Goal: Task Accomplishment & Management: Complete application form

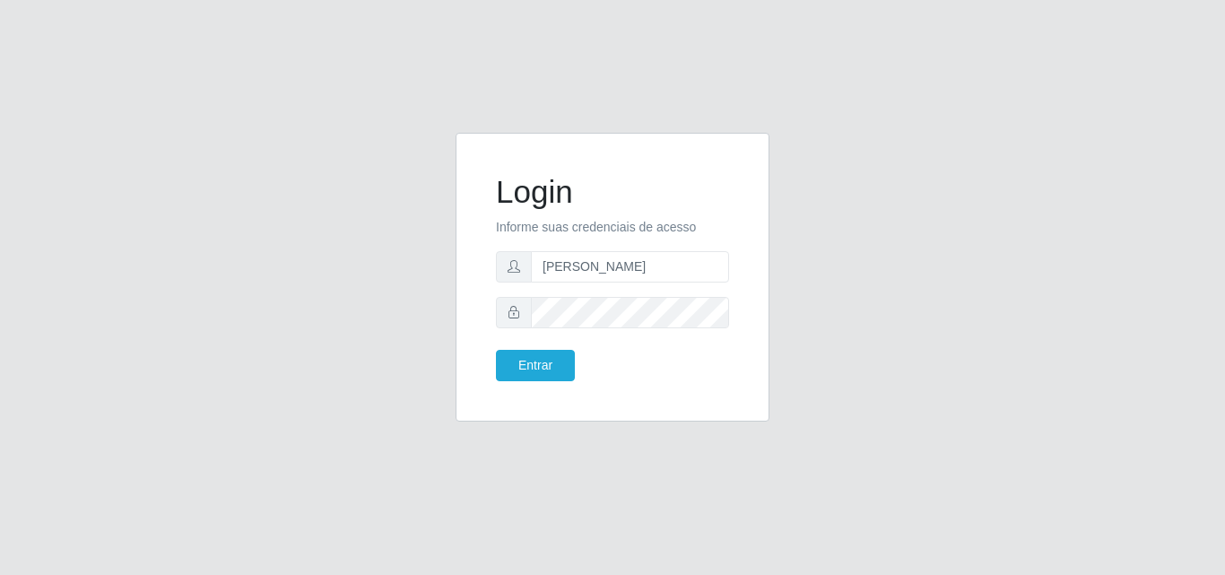
type input "[PERSON_NAME]"
click at [496, 350] on button "Entrar" at bounding box center [535, 365] width 79 height 31
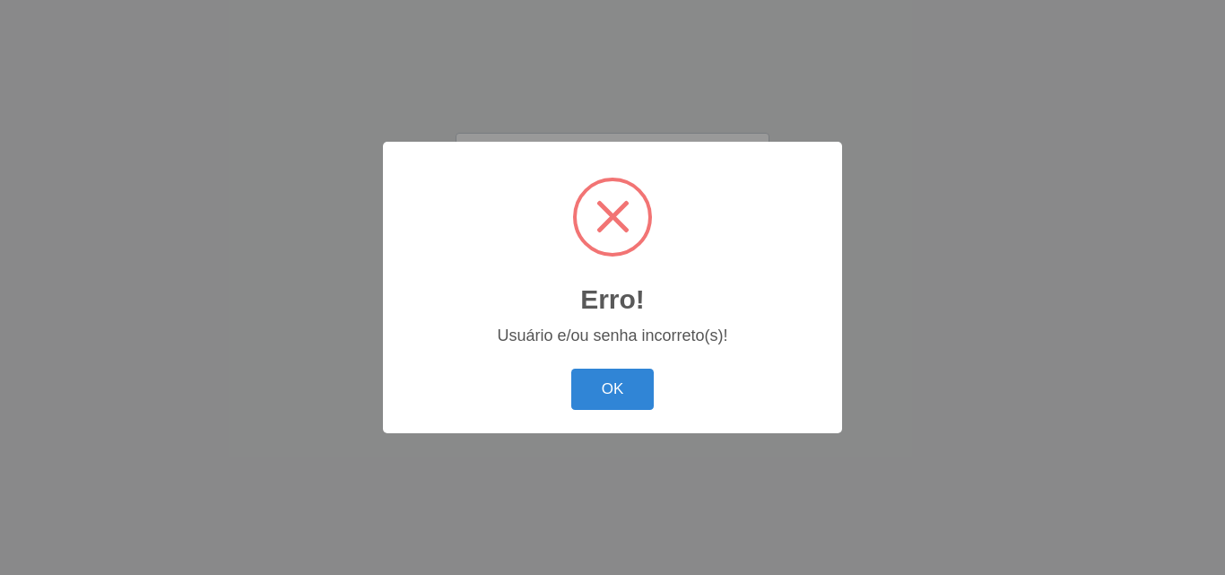
click at [556, 352] on div "Erro! × Usuário e/ou senha incorreto(s)! OK Cancel" at bounding box center [612, 287] width 459 height 290
click at [603, 377] on button "OK" at bounding box center [612, 389] width 83 height 42
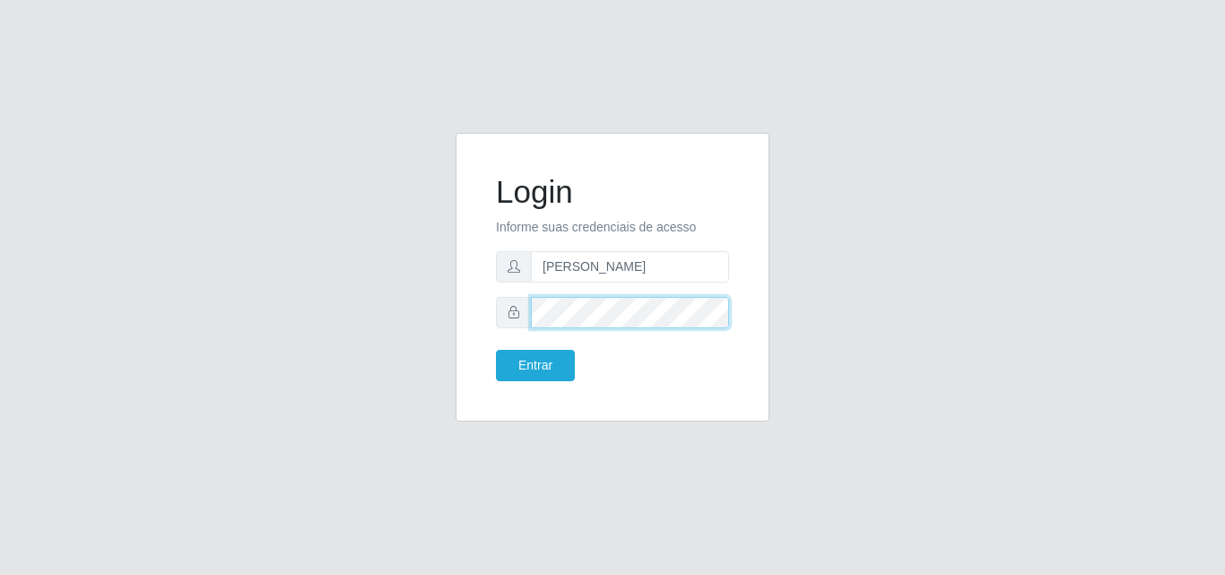
click at [497, 315] on div at bounding box center [612, 312] width 233 height 31
click at [496, 350] on button "Entrar" at bounding box center [535, 365] width 79 height 31
click at [560, 375] on body "Login Informe suas credenciais de acesso [PERSON_NAME] Entrar" at bounding box center [612, 287] width 1225 height 575
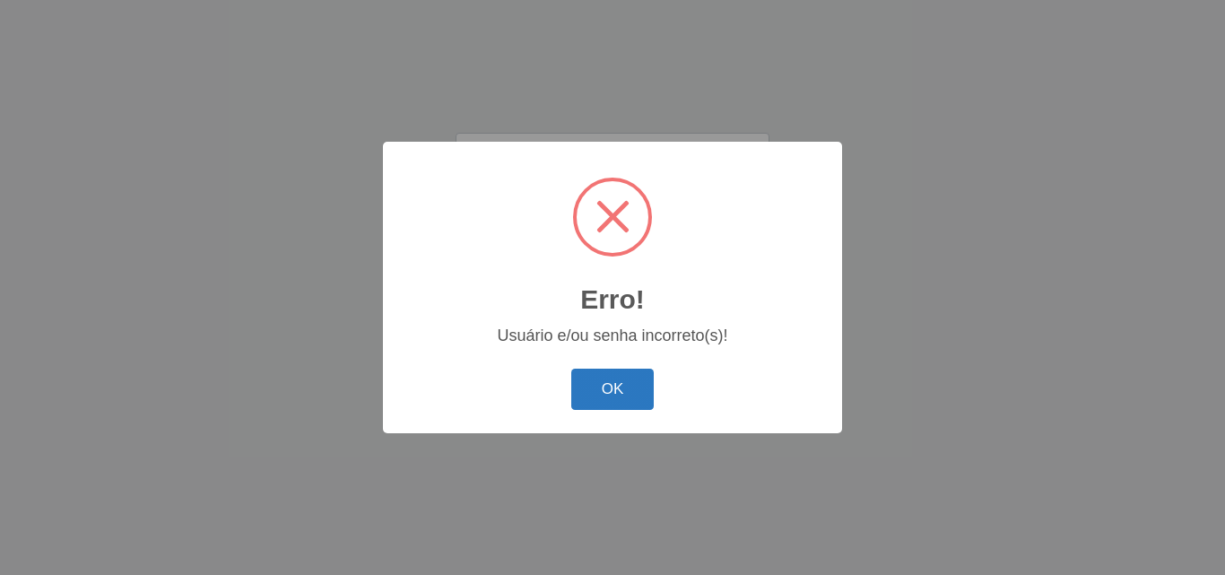
click at [611, 403] on button "OK" at bounding box center [612, 389] width 83 height 42
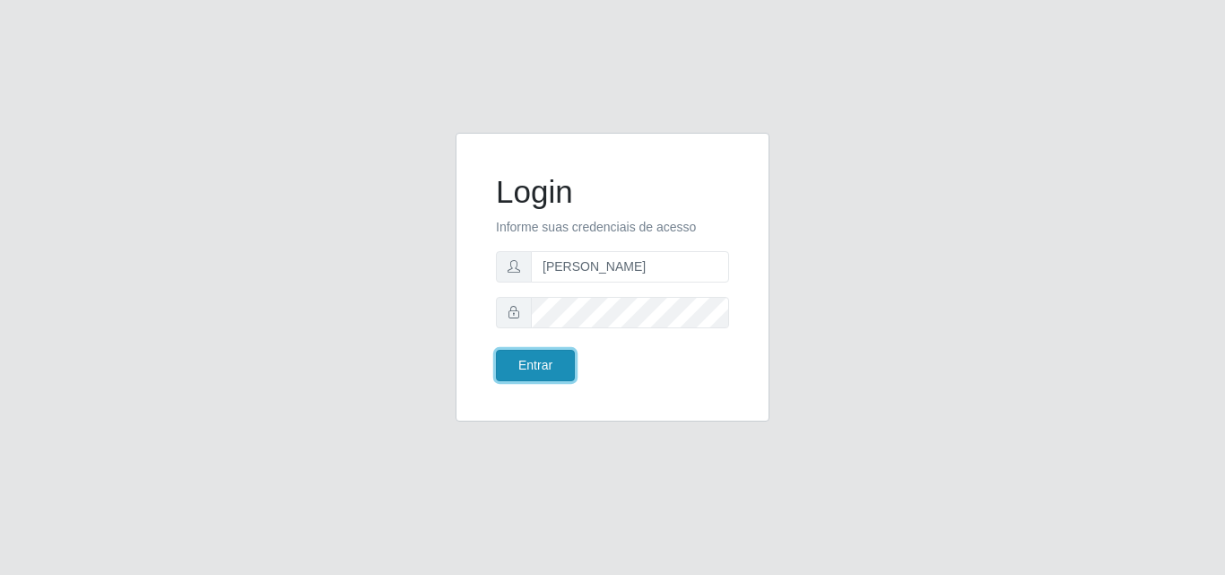
click at [531, 357] on button "Entrar" at bounding box center [535, 365] width 79 height 31
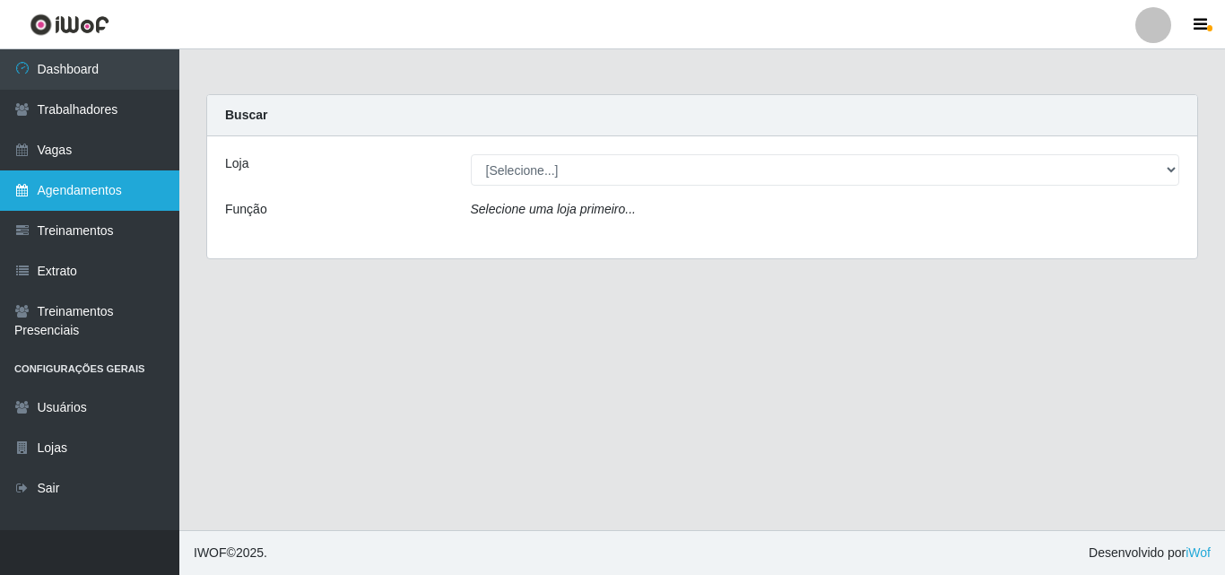
click at [104, 187] on link "Agendamentos" at bounding box center [89, 190] width 179 height 40
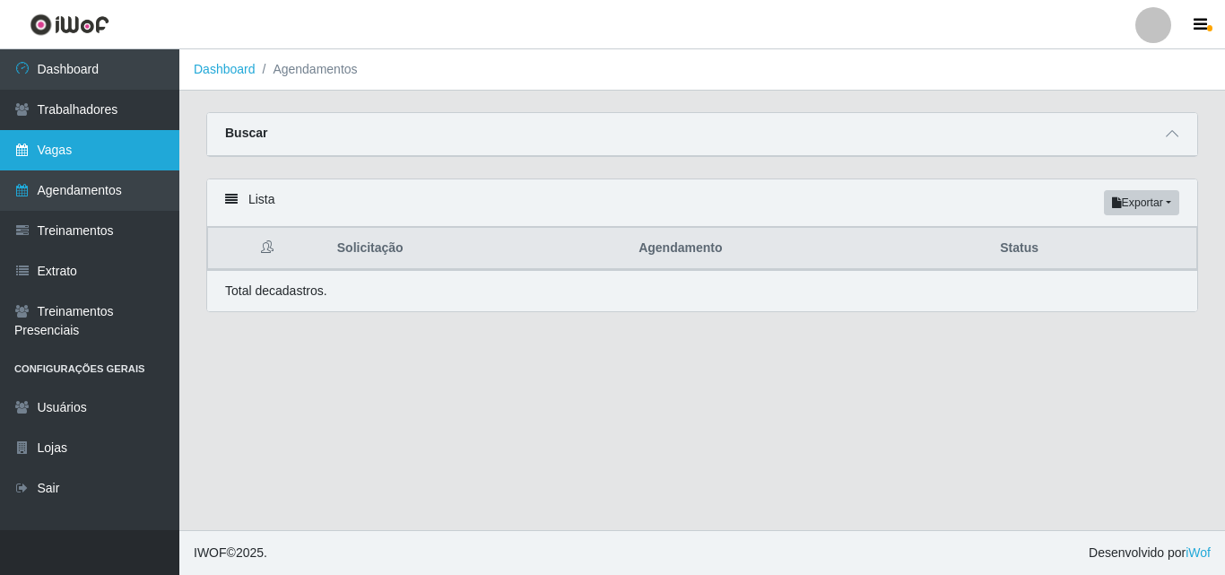
click at [56, 163] on link "Vagas" at bounding box center [89, 150] width 179 height 40
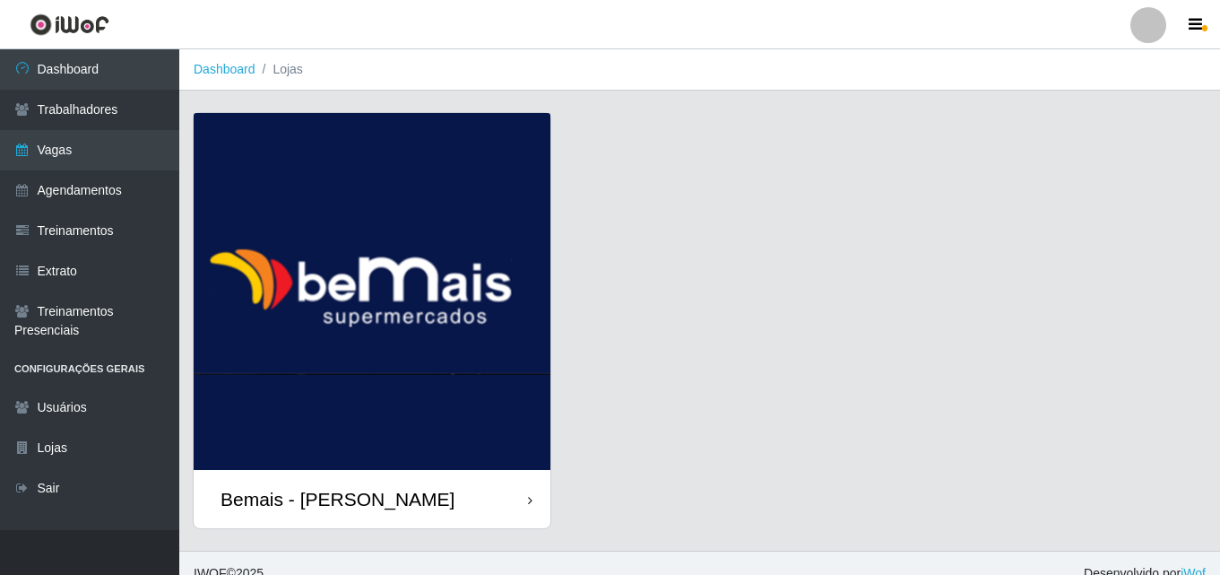
click at [403, 495] on div "Bemais - [PERSON_NAME]" at bounding box center [338, 499] width 234 height 22
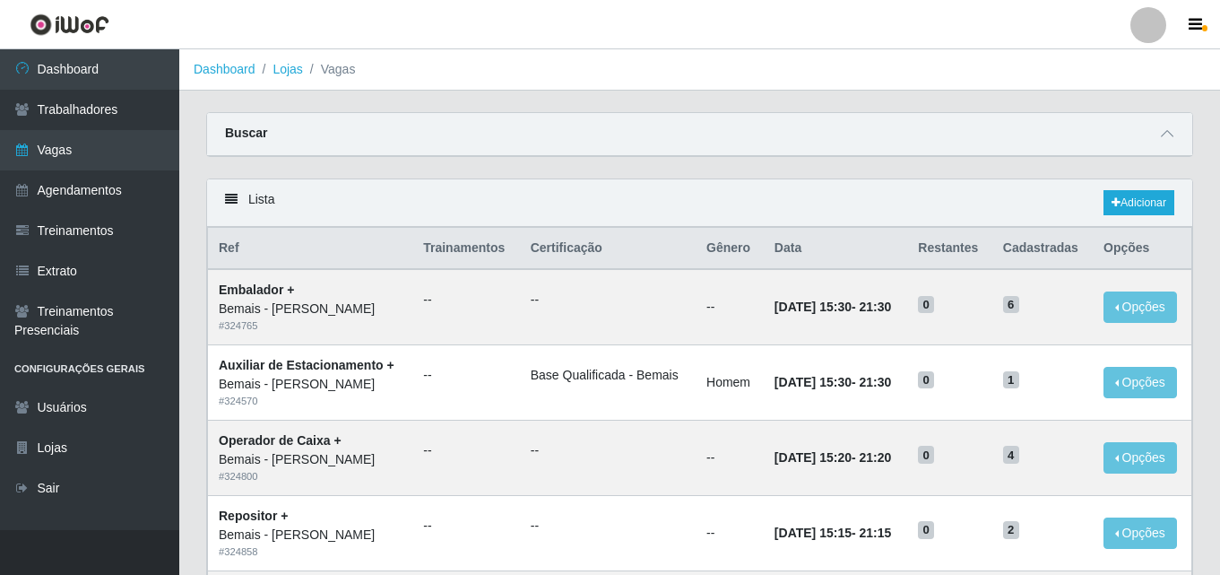
click at [363, 134] on div "Buscar" at bounding box center [699, 134] width 985 height 43
click at [1164, 136] on icon at bounding box center [1167, 133] width 13 height 13
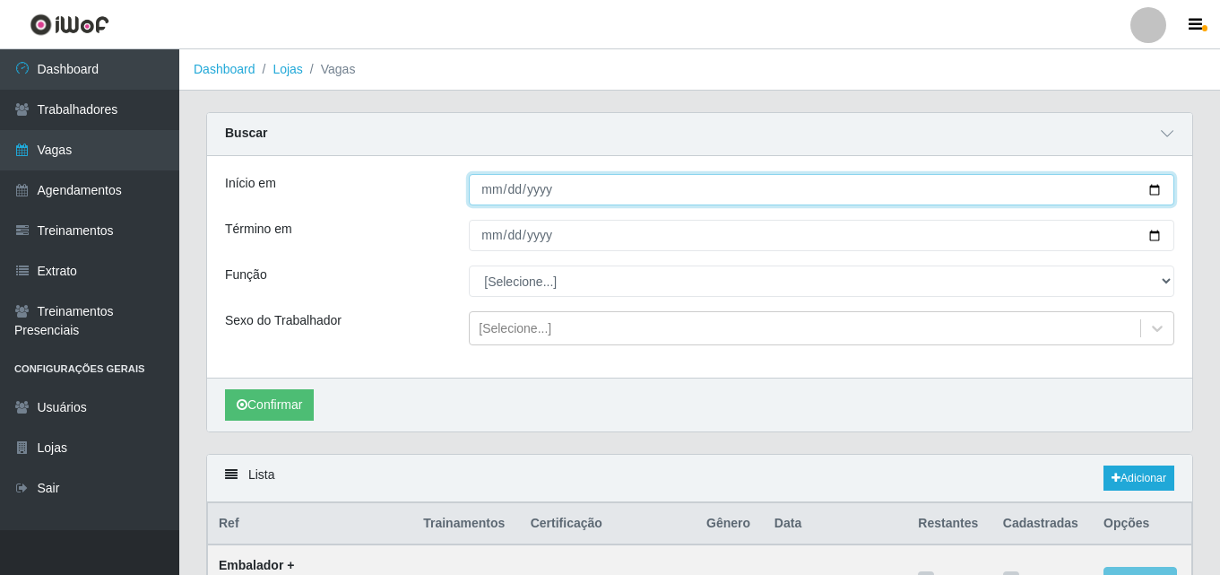
click at [497, 192] on input "Início em" at bounding box center [822, 189] width 706 height 31
type input "[DATE]"
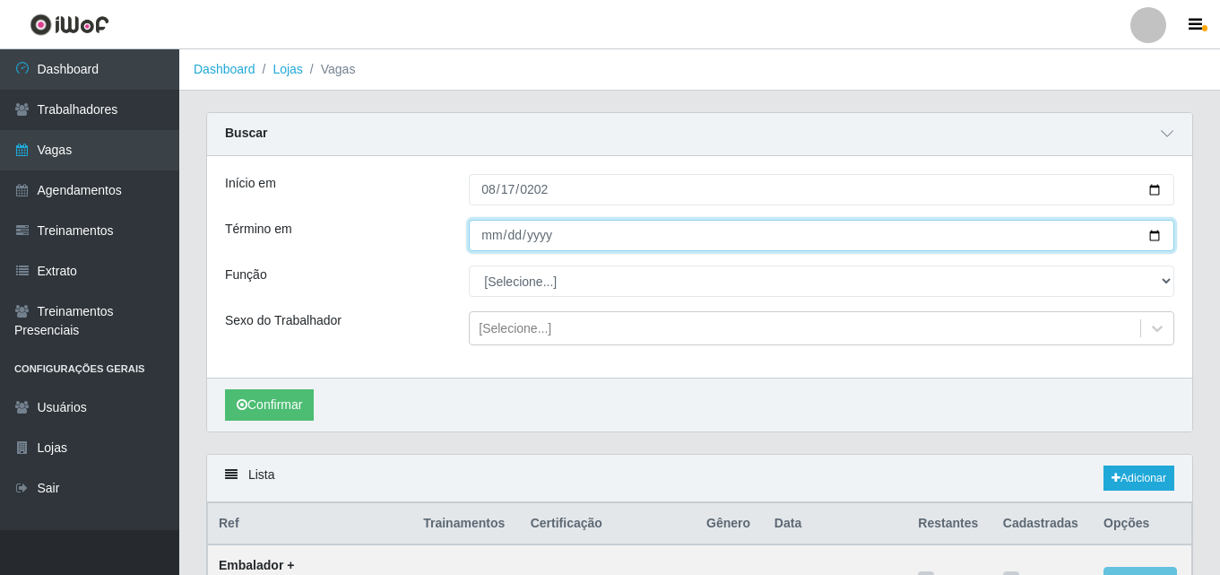
click at [486, 232] on input "Término em" at bounding box center [822, 235] width 706 height 31
click at [491, 233] on input "Término em" at bounding box center [822, 235] width 706 height 31
type input "[DATE]"
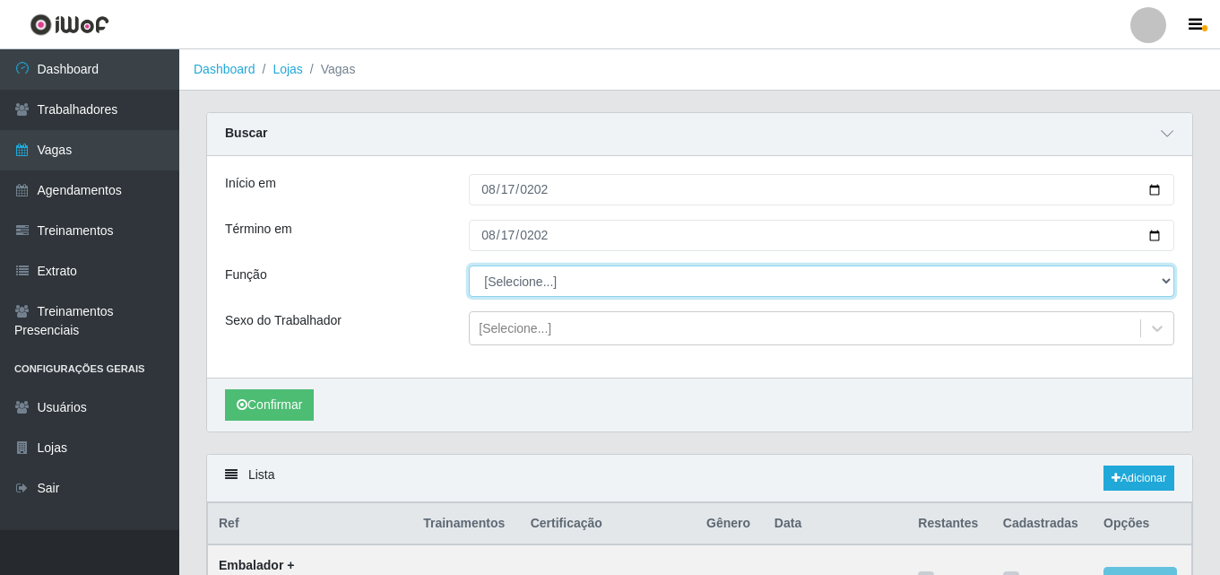
click at [610, 289] on select "[Selecione...] ASG ASG + ASG ++ Auxiliar de Depósito Auxiliar de Depósito + Aux…" at bounding box center [822, 280] width 706 height 31
select select "79"
click at [469, 266] on select "[Selecione...] ASG ASG + ASG ++ Auxiliar de Depósito Auxiliar de Depósito + Aux…" at bounding box center [822, 280] width 706 height 31
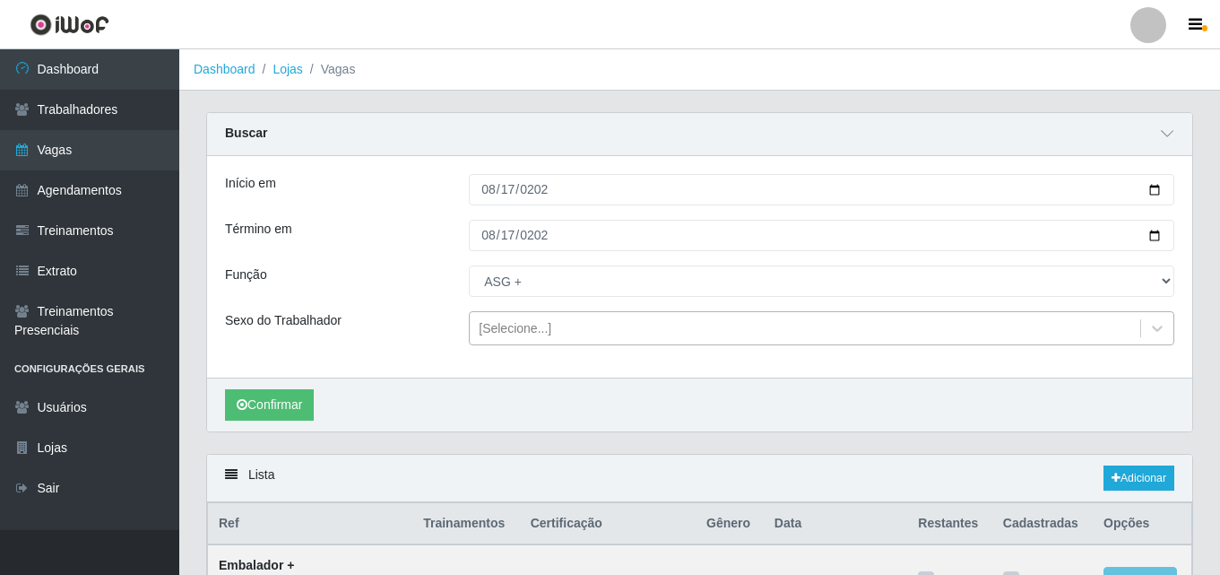
click at [510, 330] on div "[Selecione...]" at bounding box center [515, 328] width 73 height 19
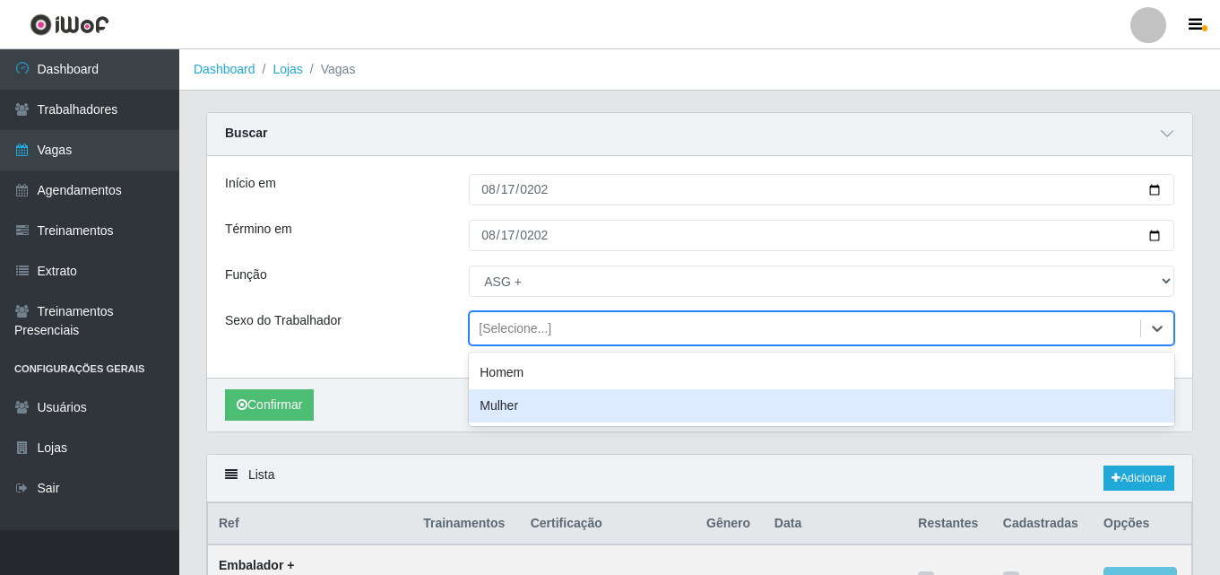
click at [523, 402] on div "Mulher" at bounding box center [822, 405] width 706 height 33
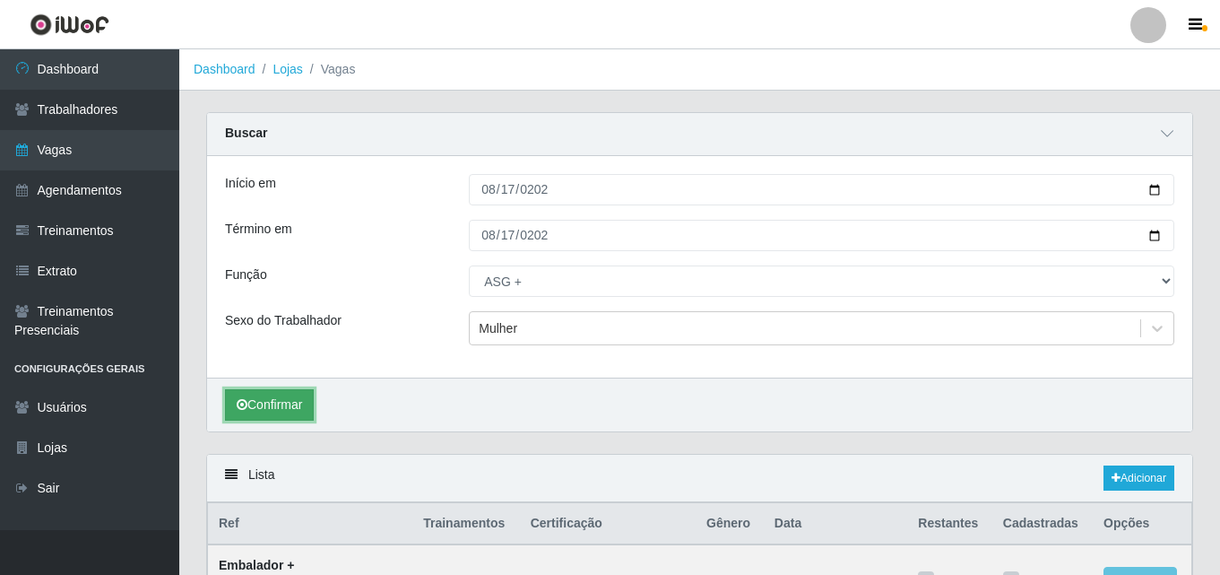
click at [304, 413] on button "Confirmar" at bounding box center [269, 404] width 89 height 31
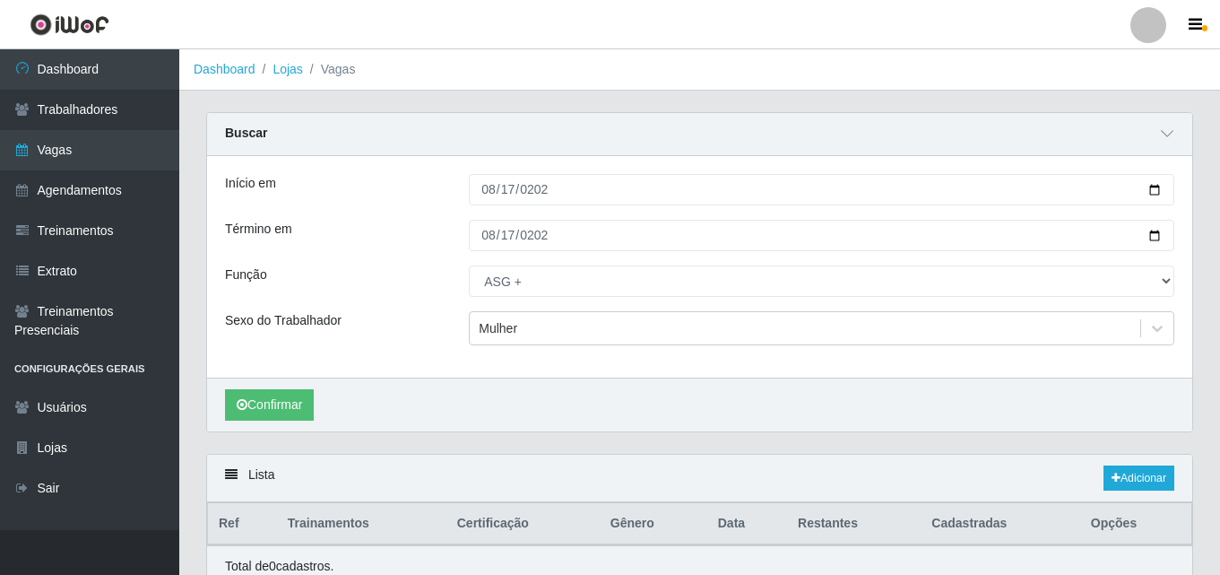
click at [568, 404] on div "Confirmar" at bounding box center [699, 404] width 985 height 54
click at [1171, 134] on icon at bounding box center [1167, 133] width 13 height 13
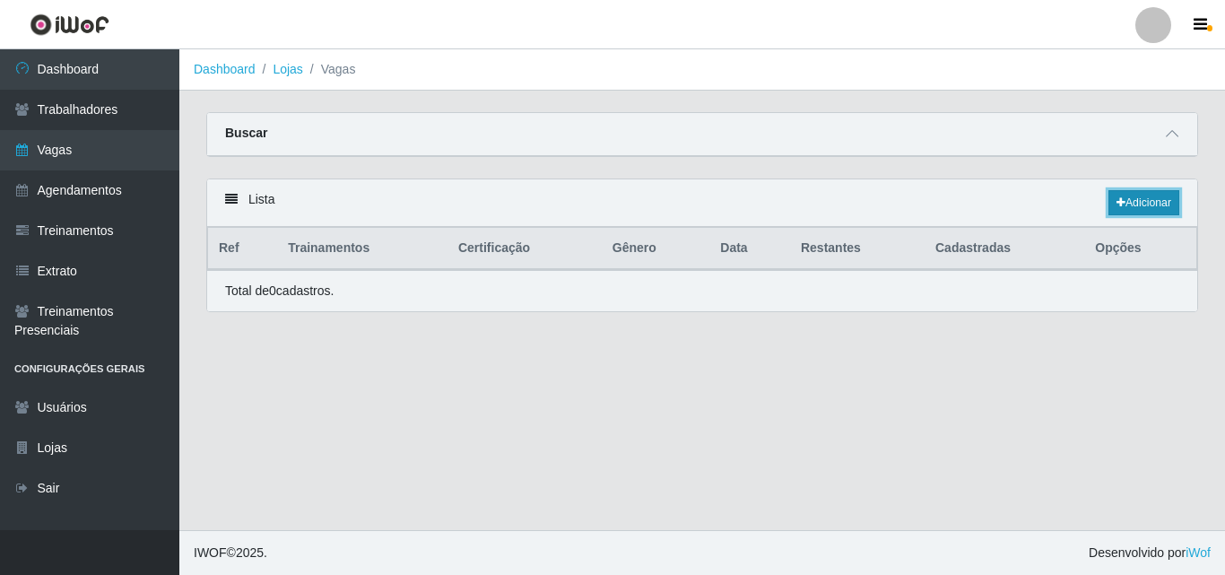
click at [1138, 205] on link "Adicionar" at bounding box center [1143, 202] width 71 height 25
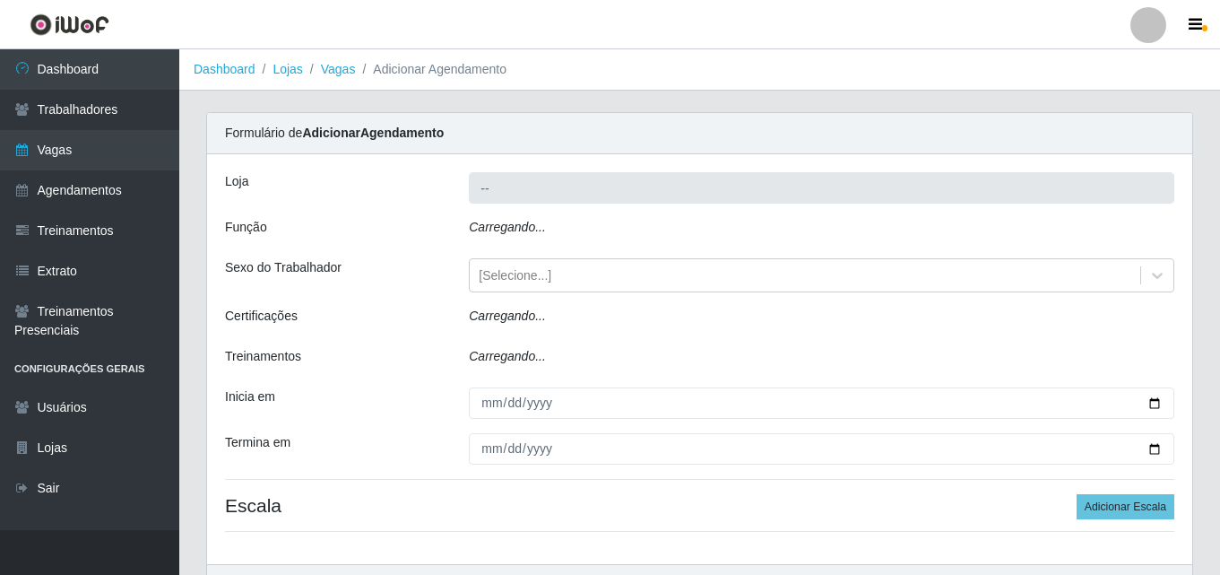
type input "Bemais - [PERSON_NAME]"
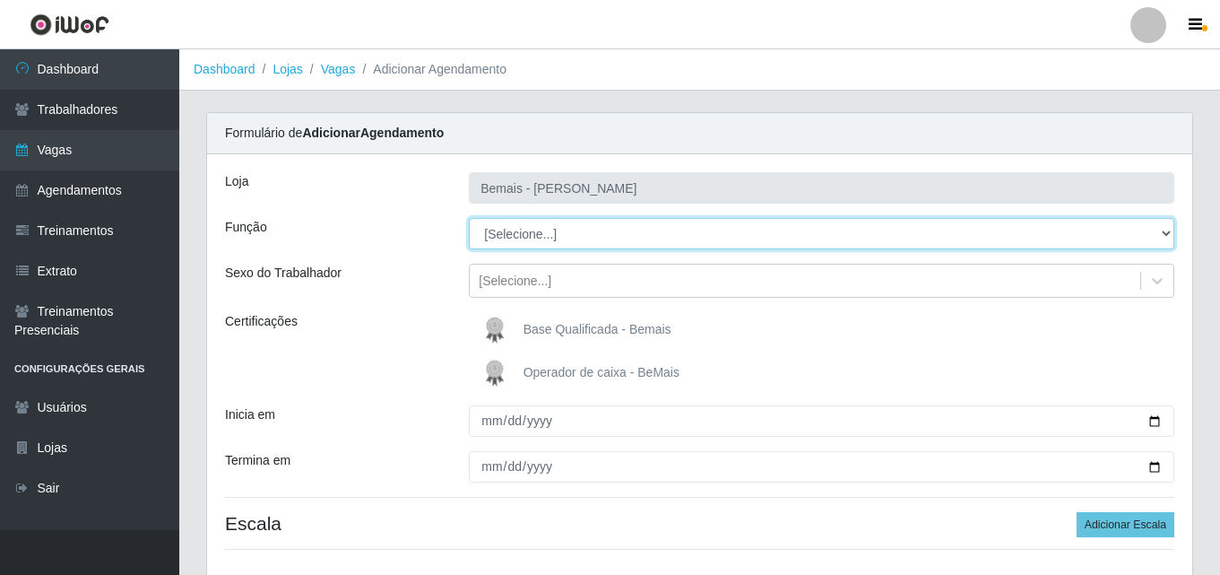
click at [516, 239] on select "[Selecione...] ASG ASG + ASG ++ Auxiliar de Depósito Auxiliar de Depósito + Aux…" at bounding box center [822, 233] width 706 height 31
select select "79"
click at [469, 218] on select "[Selecione...] ASG ASG + ASG ++ Auxiliar de Depósito Auxiliar de Depósito + Aux…" at bounding box center [822, 233] width 706 height 31
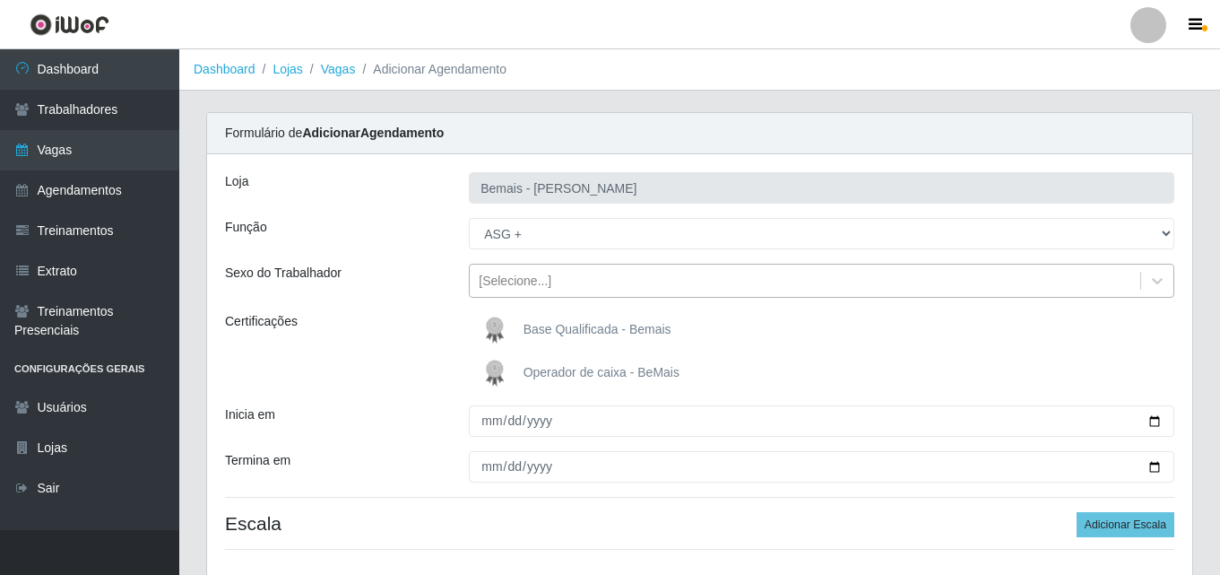
click at [512, 284] on div "[Selecione...]" at bounding box center [515, 281] width 73 height 19
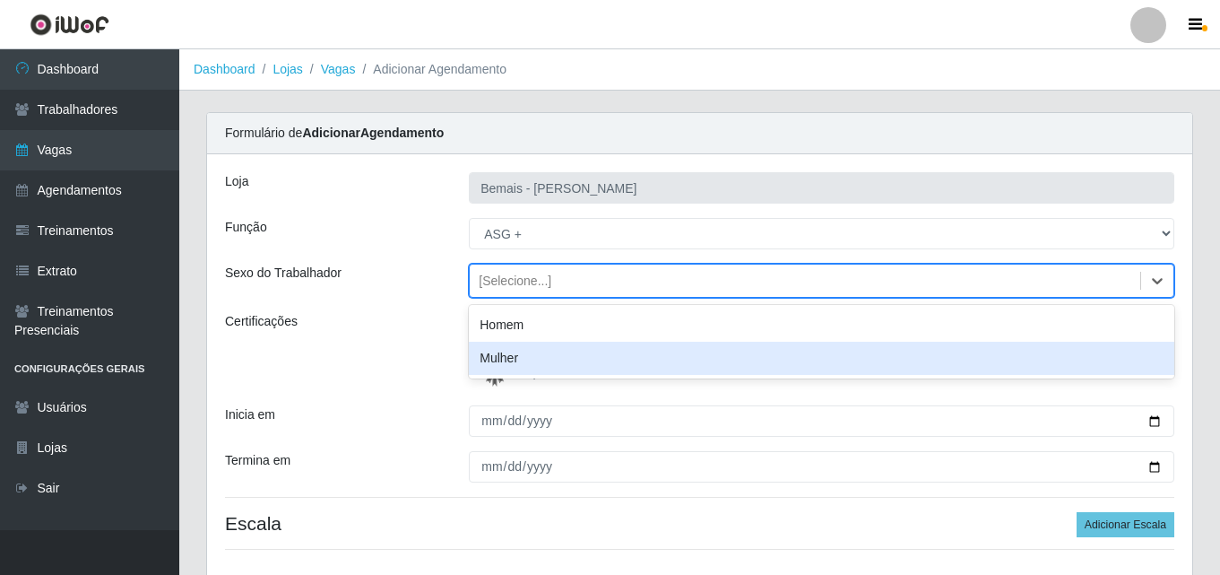
click at [529, 357] on div "Mulher" at bounding box center [822, 358] width 706 height 33
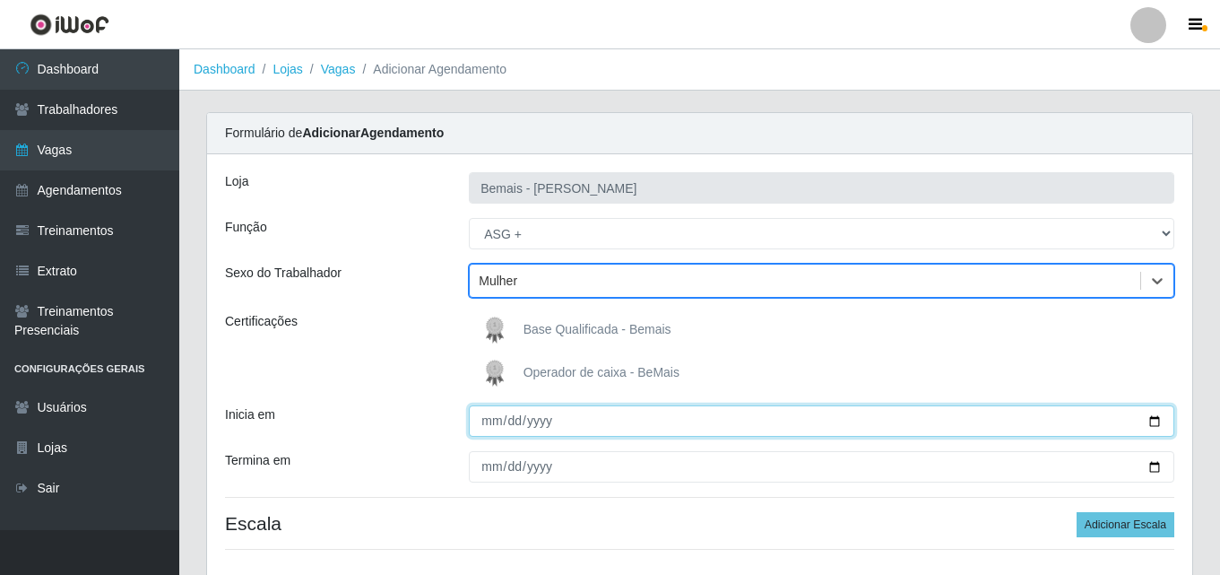
click at [584, 413] on input "Inicia em" at bounding box center [822, 420] width 706 height 31
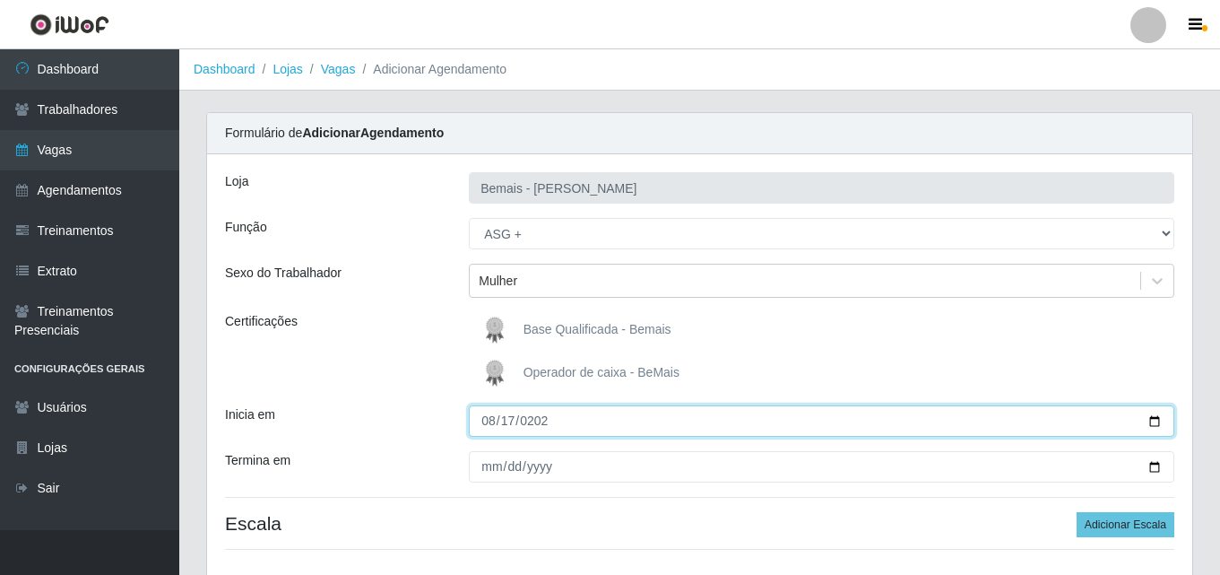
type input "[DATE]"
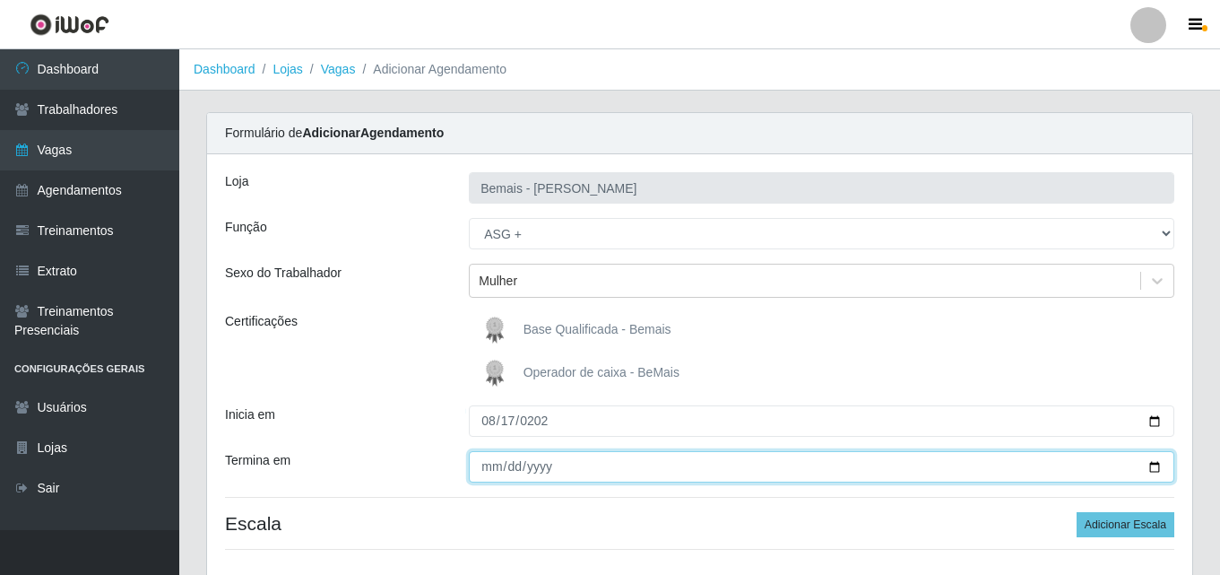
click at [491, 471] on input "Termina em" at bounding box center [822, 466] width 706 height 31
type input "[DATE]"
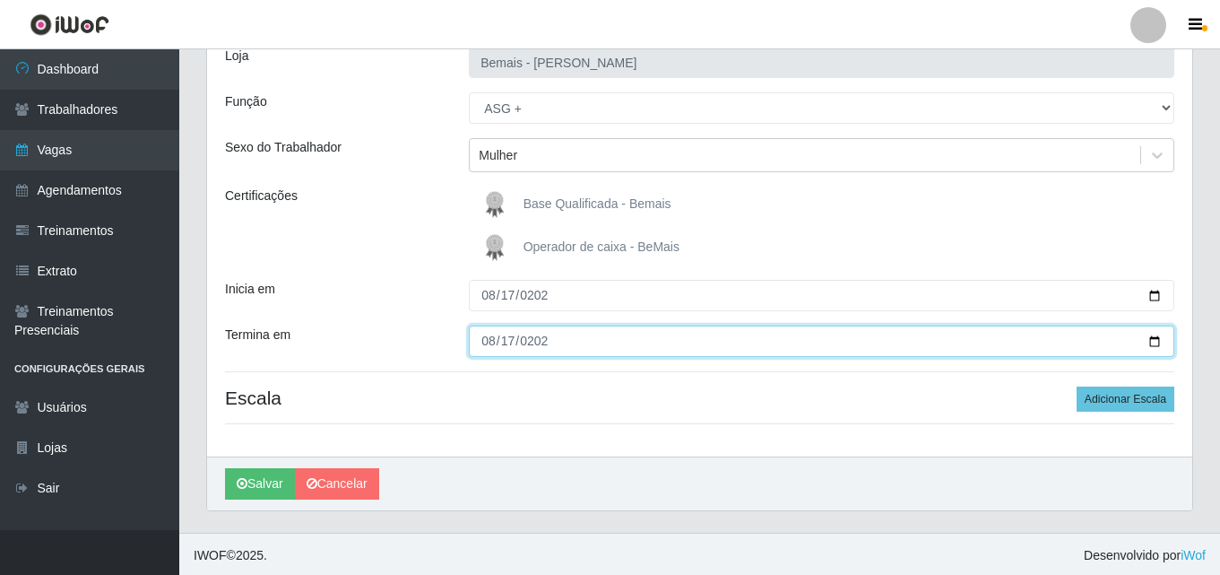
scroll to position [128, 0]
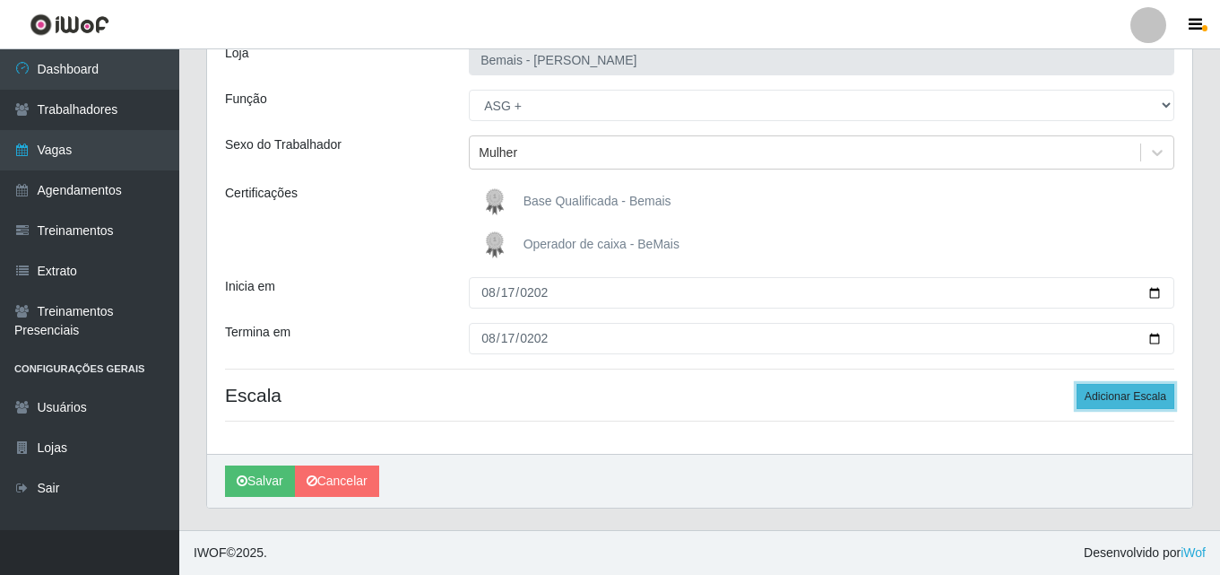
click at [1131, 393] on button "Adicionar Escala" at bounding box center [1126, 396] width 98 height 25
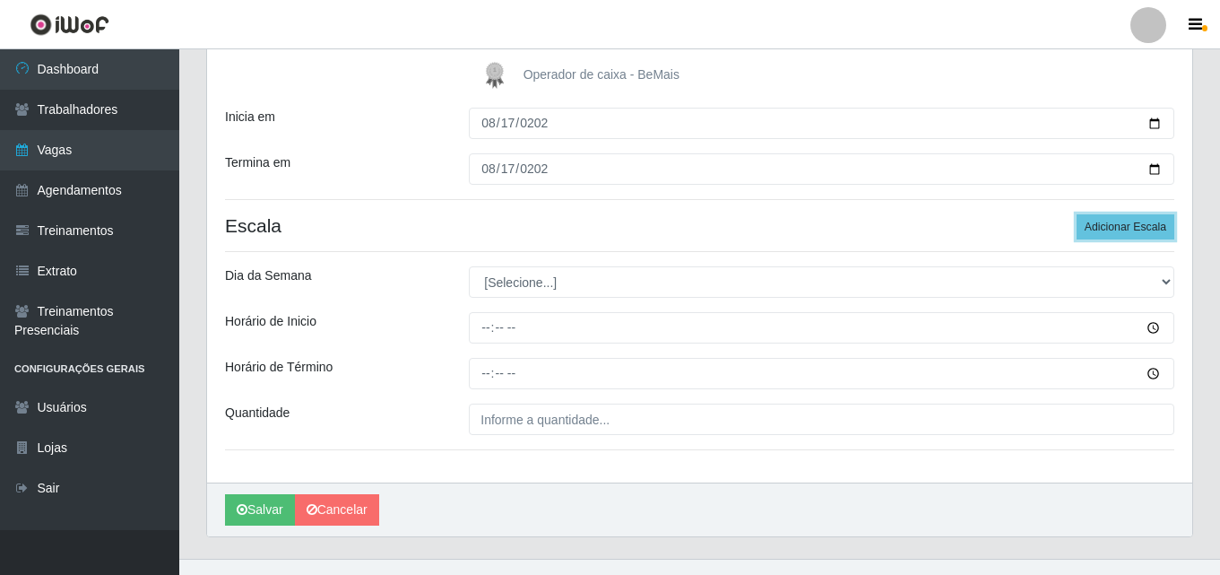
scroll to position [326, 0]
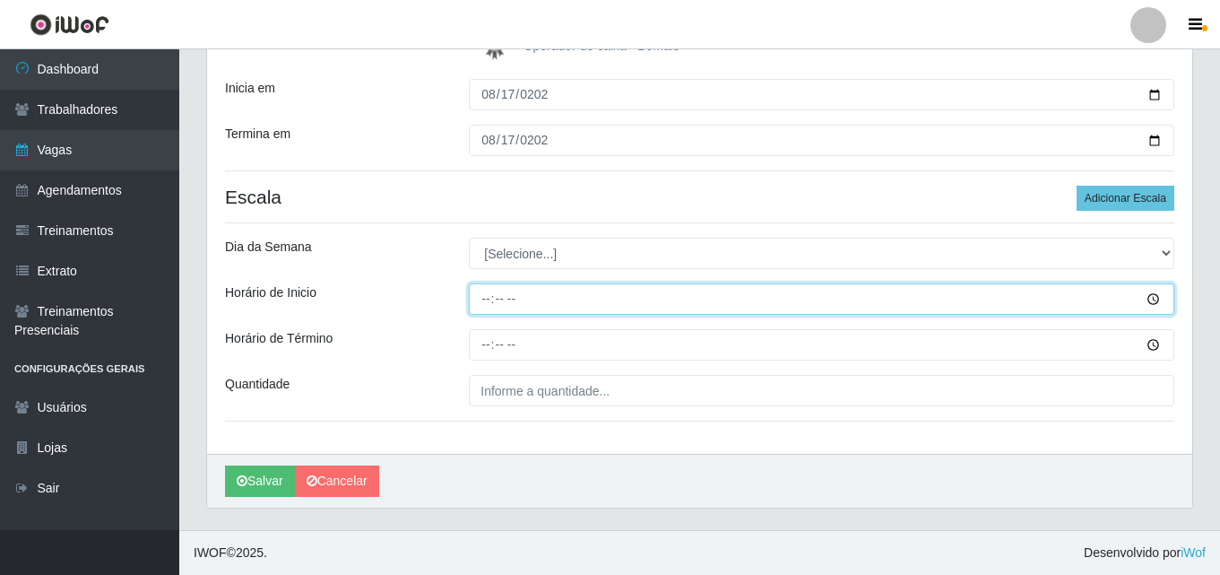
click at [484, 302] on input "Horário de Inicio" at bounding box center [822, 298] width 706 height 31
type input "07:00"
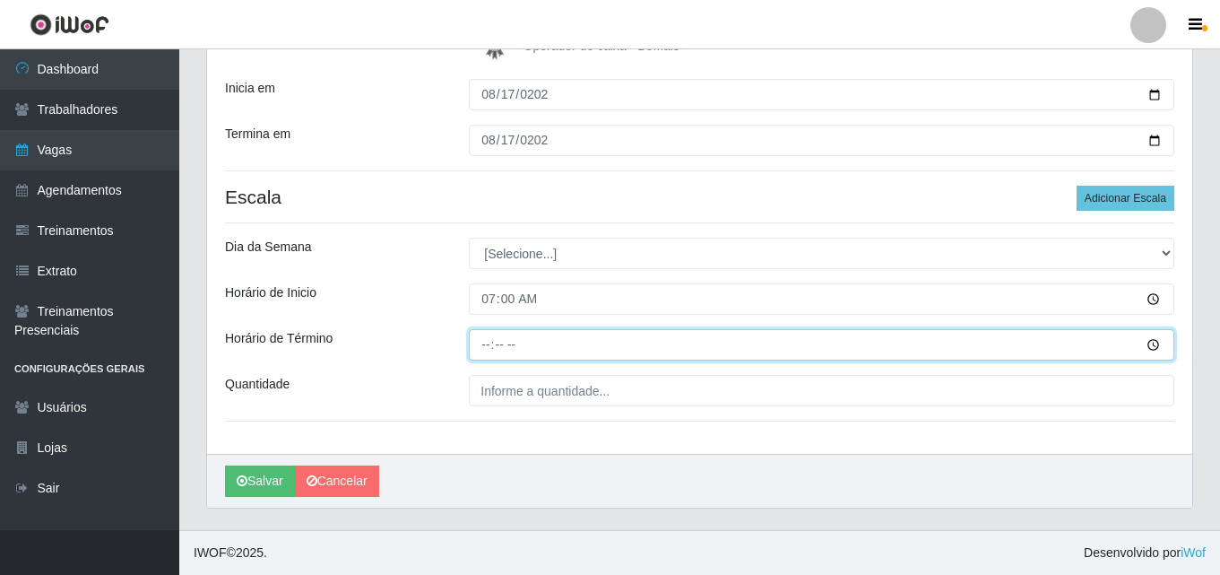
click at [487, 347] on input "Horário de Término" at bounding box center [822, 344] width 706 height 31
type input "13:00"
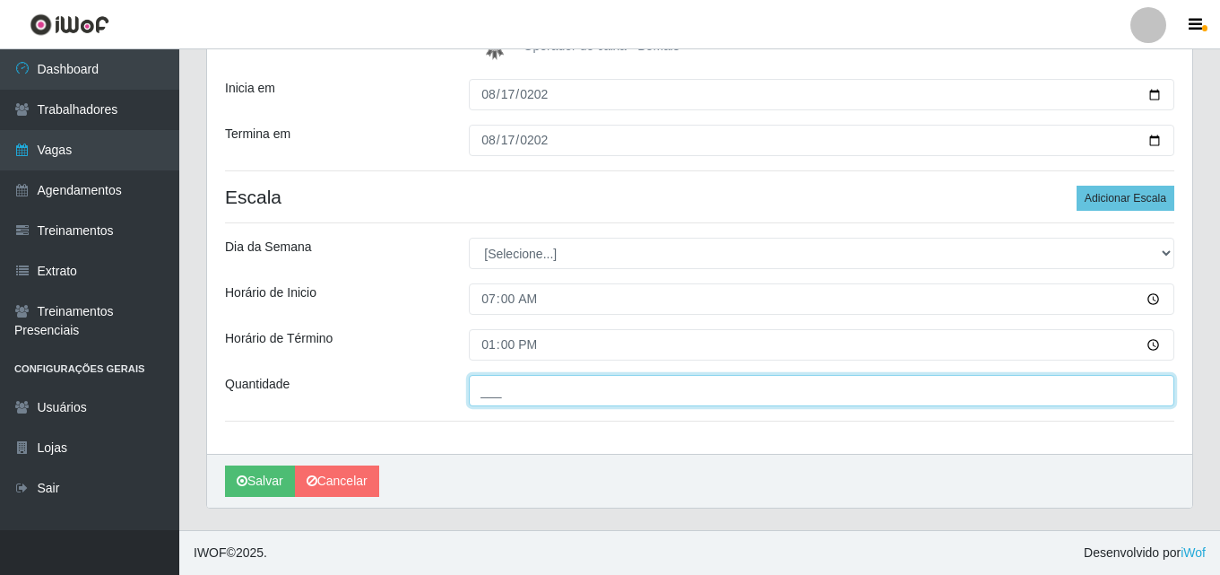
click at [646, 394] on input "___" at bounding box center [822, 390] width 706 height 31
type input "1__"
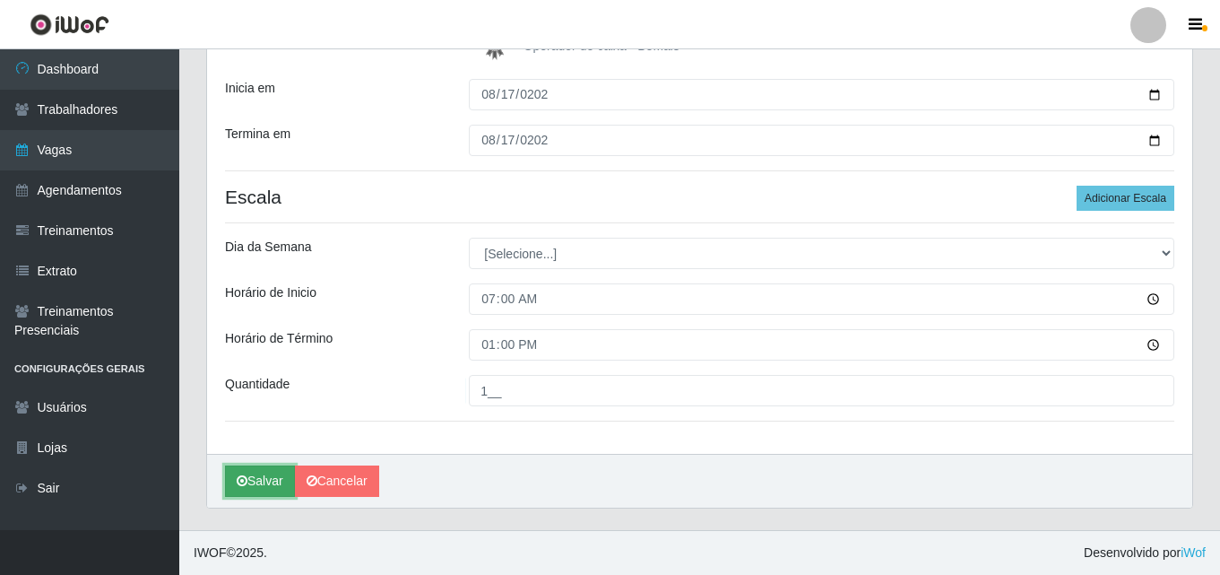
click at [243, 467] on button "Salvar" at bounding box center [260, 480] width 70 height 31
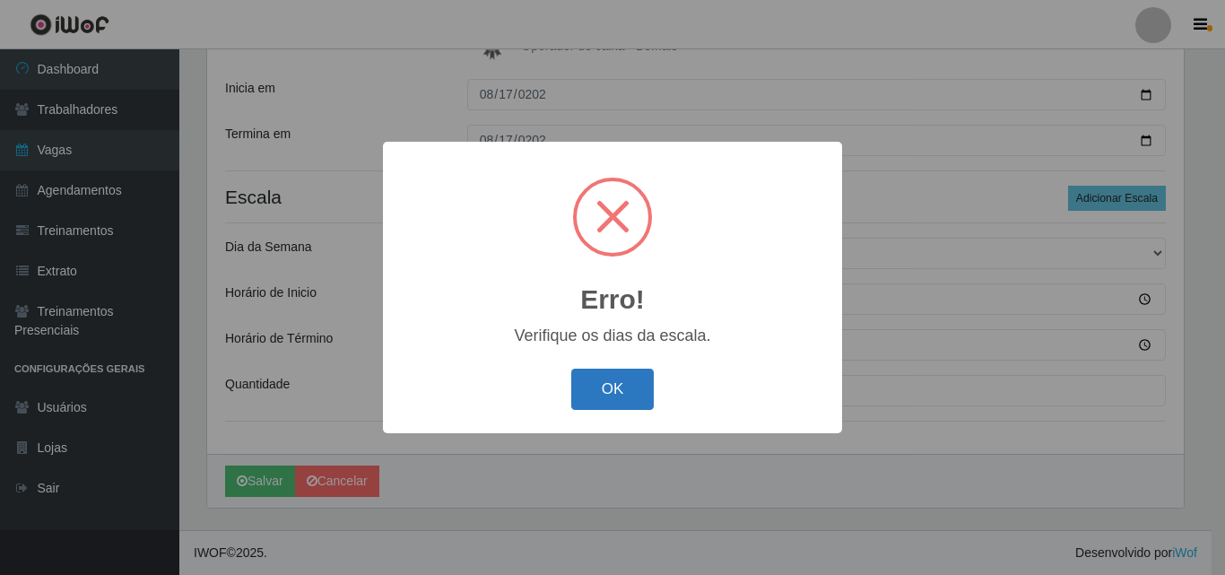
click at [610, 395] on button "OK" at bounding box center [612, 389] width 83 height 42
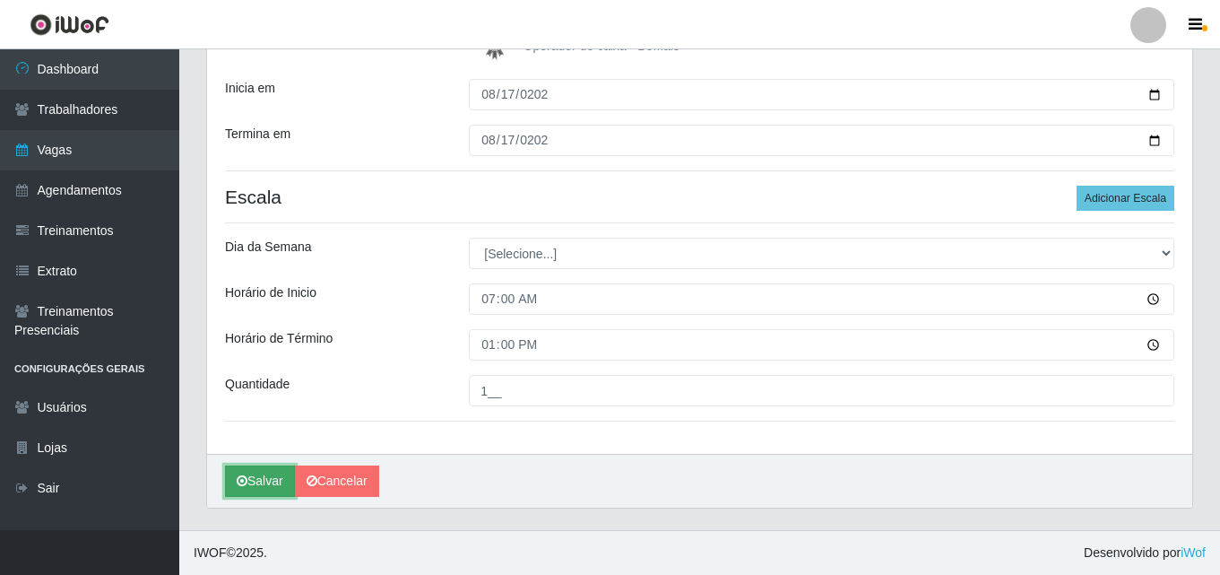
click at [262, 475] on button "Salvar" at bounding box center [260, 480] width 70 height 31
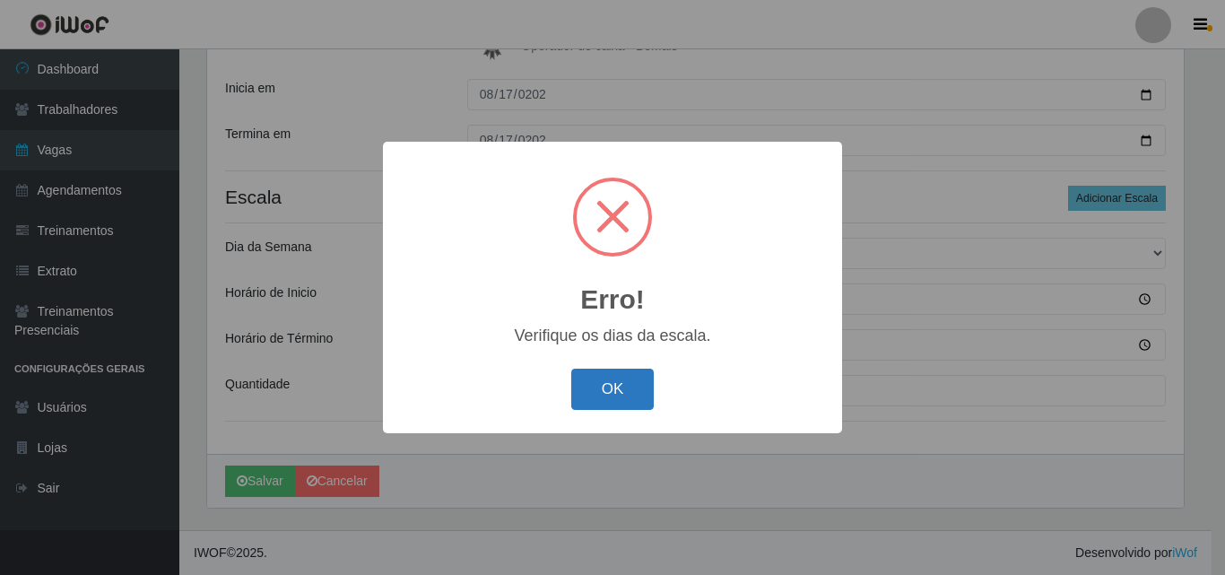
click at [614, 379] on button "OK" at bounding box center [612, 389] width 83 height 42
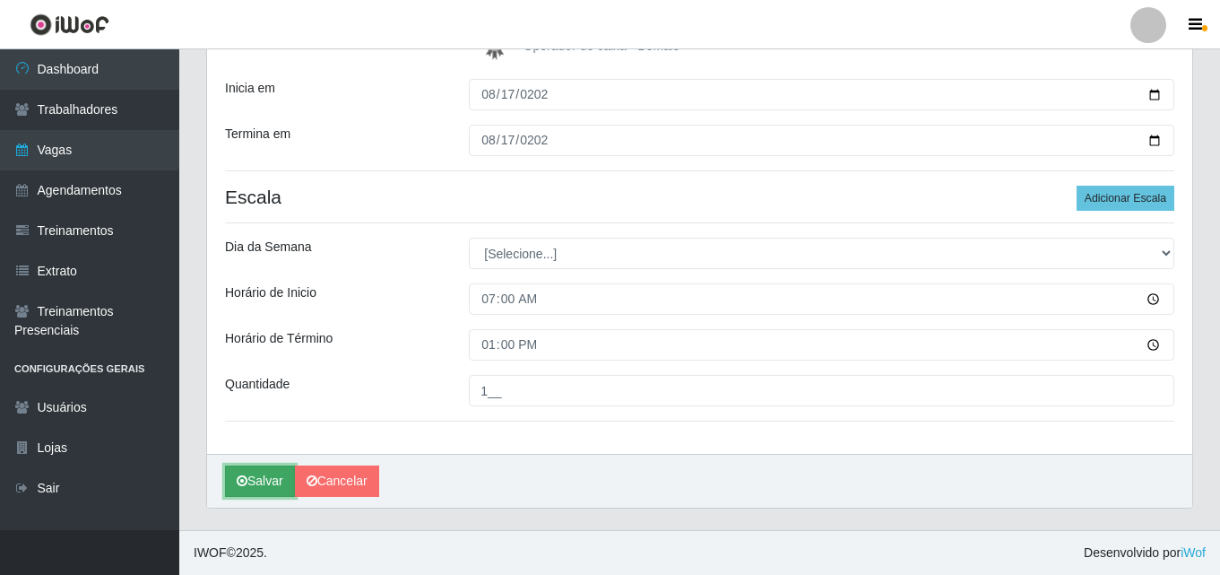
click at [258, 485] on button "Salvar" at bounding box center [260, 480] width 70 height 31
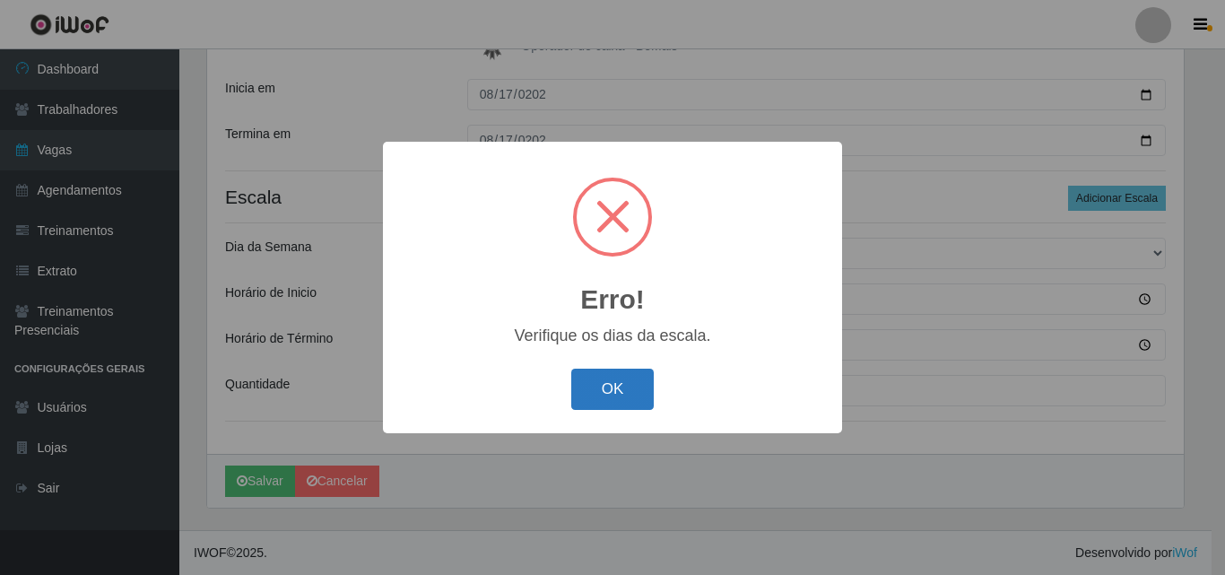
click at [601, 391] on button "OK" at bounding box center [612, 389] width 83 height 42
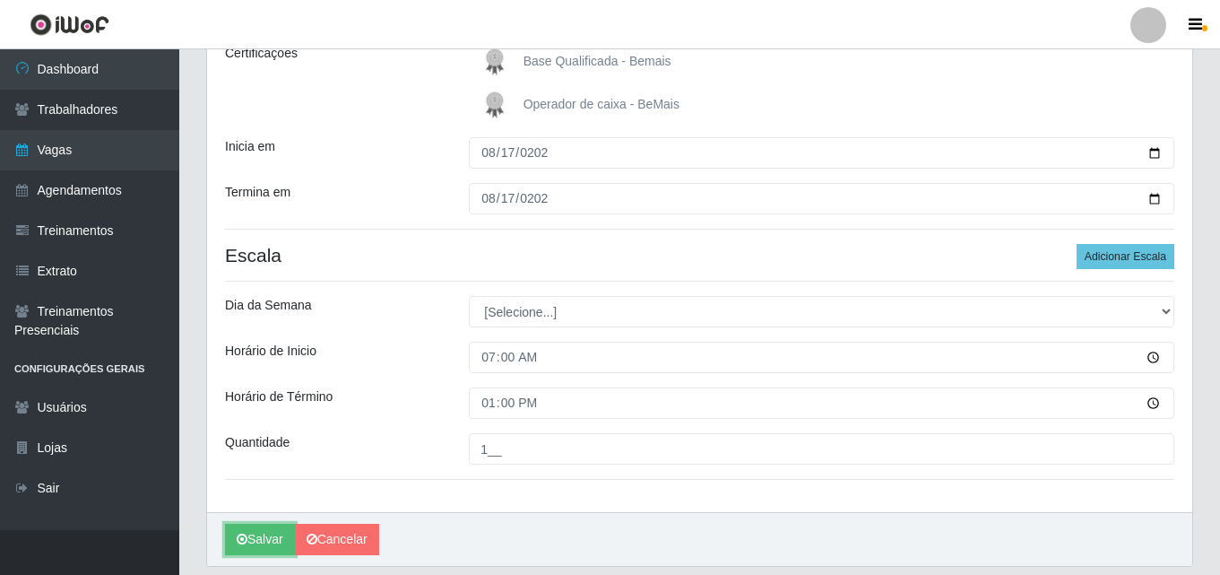
scroll to position [237, 0]
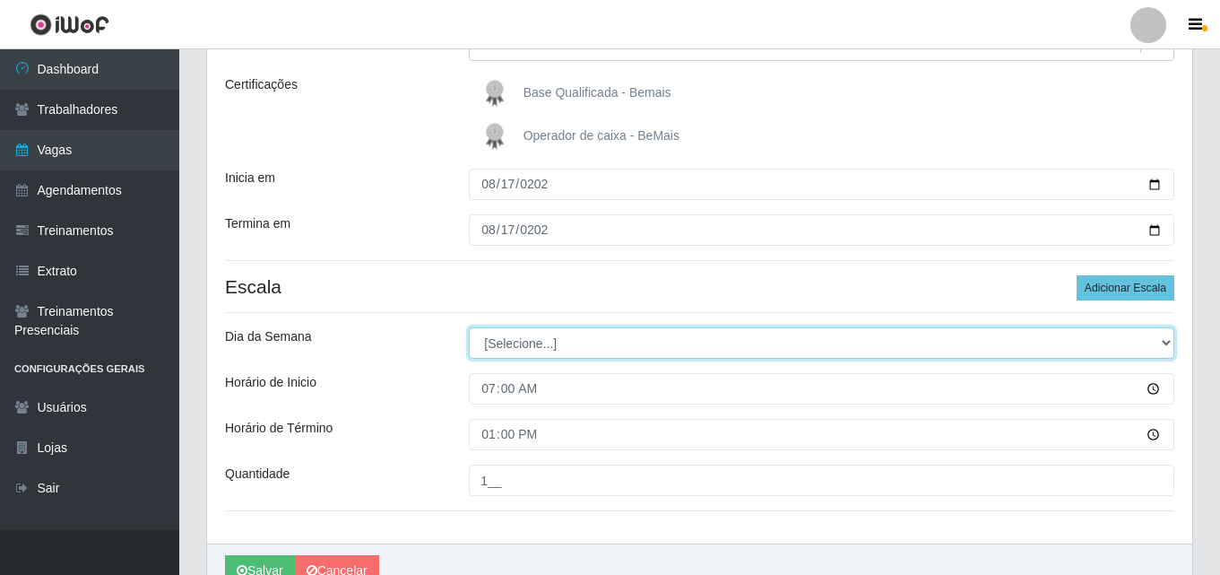
click at [616, 340] on select "[Selecione...] Segunda Terça Quarta Quinta Sexta Sábado Domingo" at bounding box center [822, 342] width 706 height 31
select select "0"
click at [469, 327] on select "[Selecione...] Segunda Terça Quarta Quinta Sexta Sábado Domingo" at bounding box center [822, 342] width 706 height 31
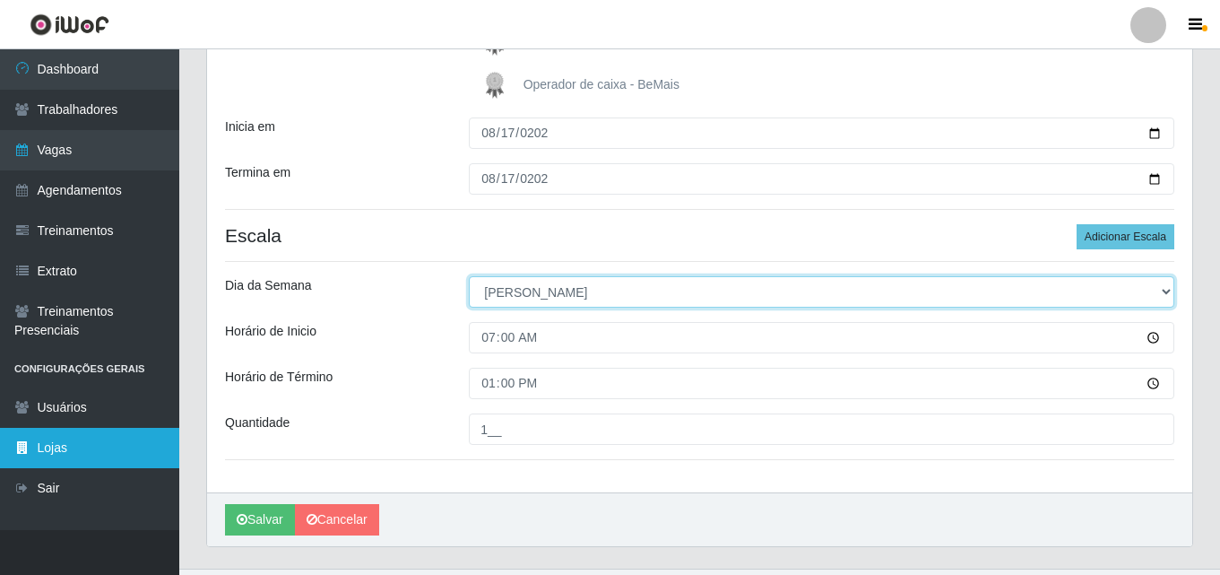
scroll to position [326, 0]
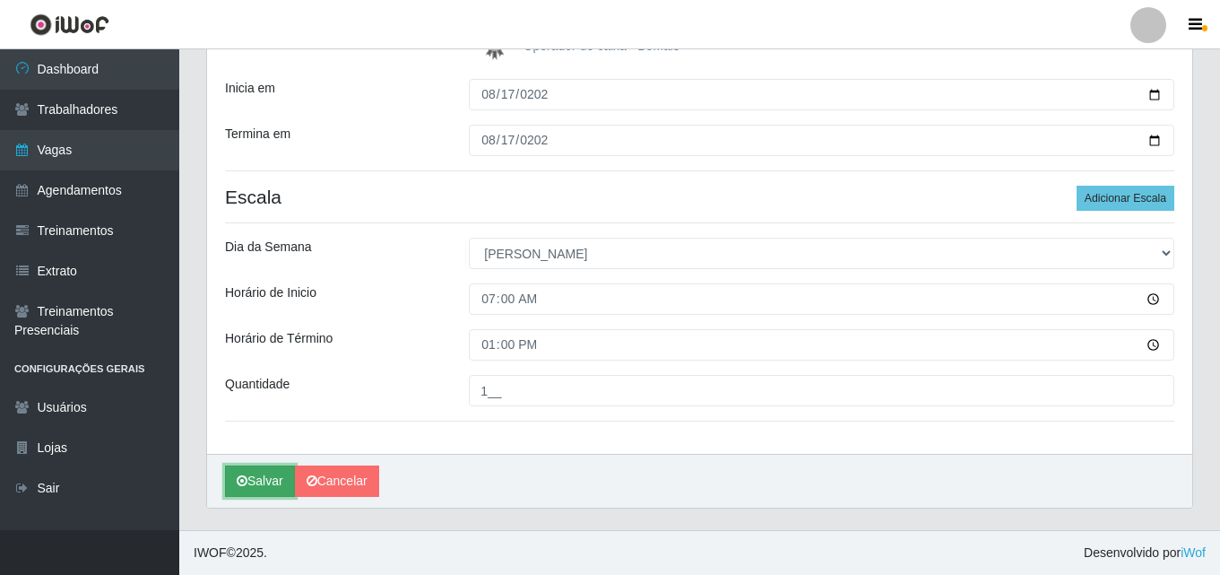
click at [273, 492] on button "Salvar" at bounding box center [260, 480] width 70 height 31
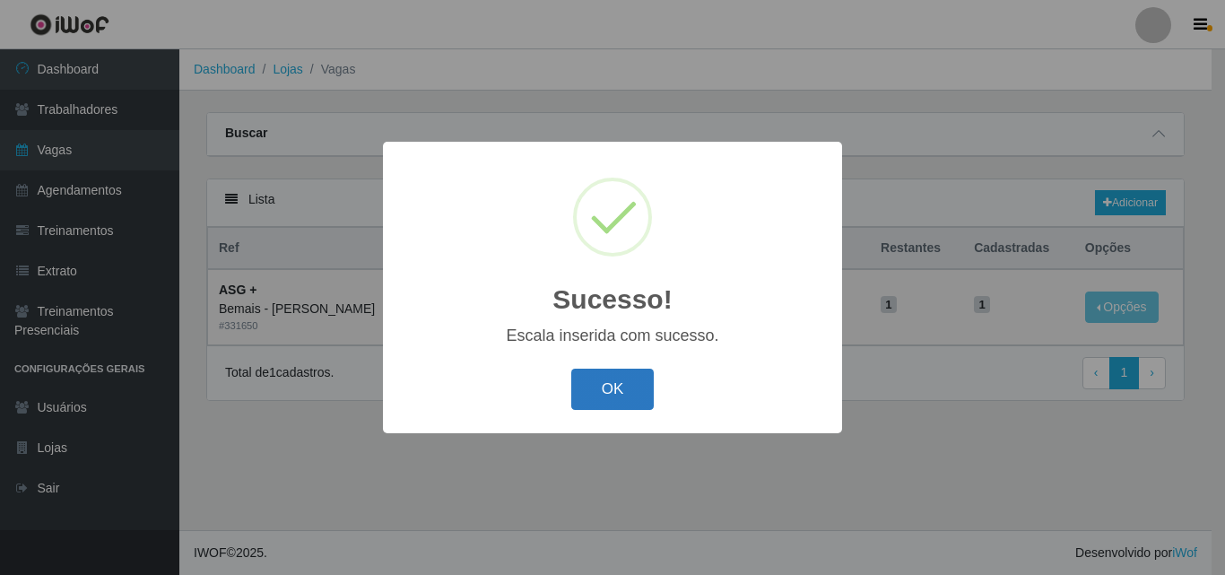
click at [614, 391] on button "OK" at bounding box center [612, 389] width 83 height 42
